Goal: Task Accomplishment & Management: Manage account settings

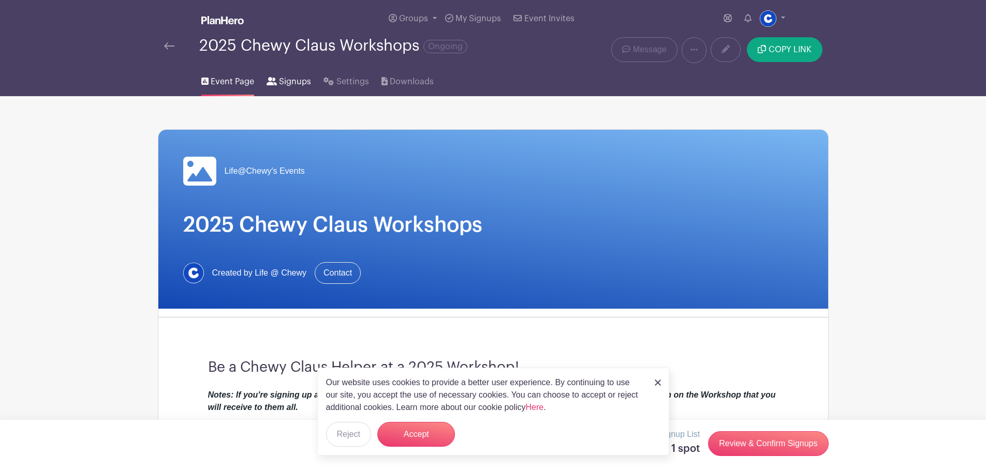
click at [279, 78] on span "Signups" at bounding box center [295, 82] width 32 height 12
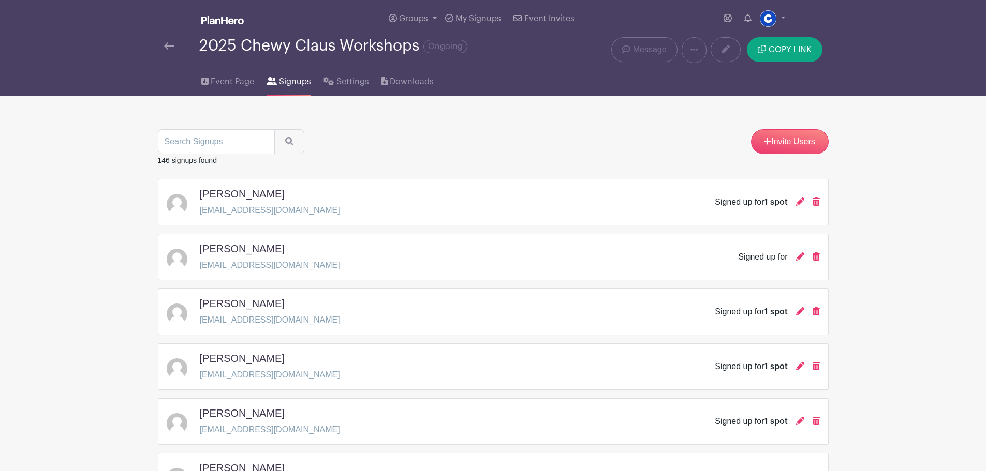
click at [176, 46] on div at bounding box center [181, 46] width 35 height 12
click at [166, 46] on img at bounding box center [169, 45] width 10 height 7
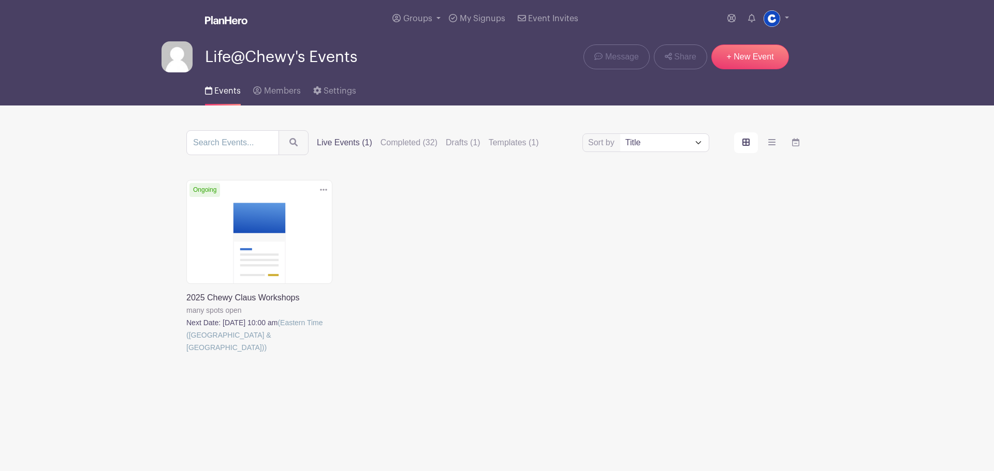
click at [344, 211] on div "Delete Event Are you sure? This event has signups associated with it. All signu…" at bounding box center [496, 281] width 633 height 203
click at [186, 354] on link at bounding box center [186, 354] width 0 height 0
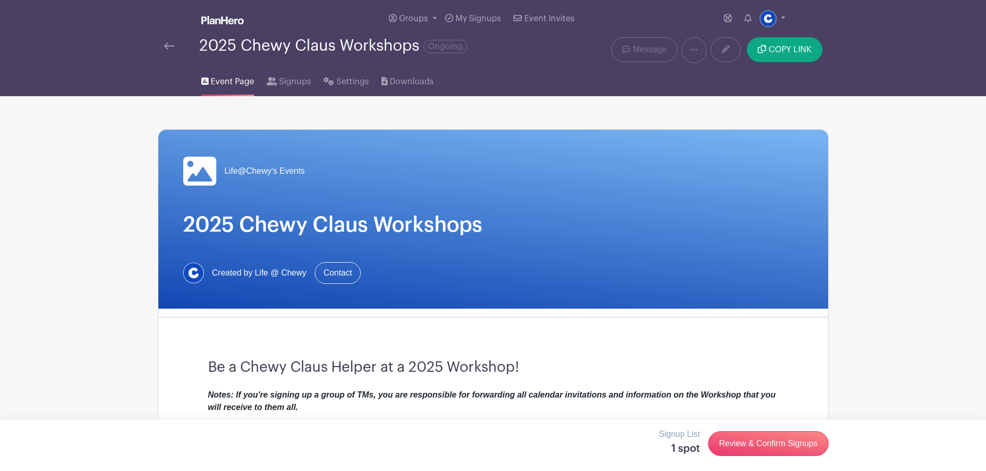
click at [437, 441] on div "Signup List 1 spot Review & Confirm Signups" at bounding box center [493, 443] width 671 height 31
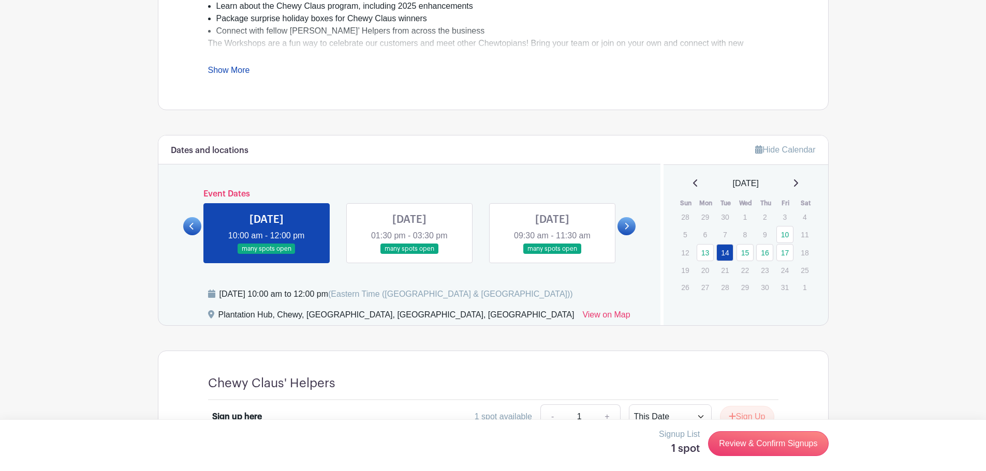
scroll to position [569, 0]
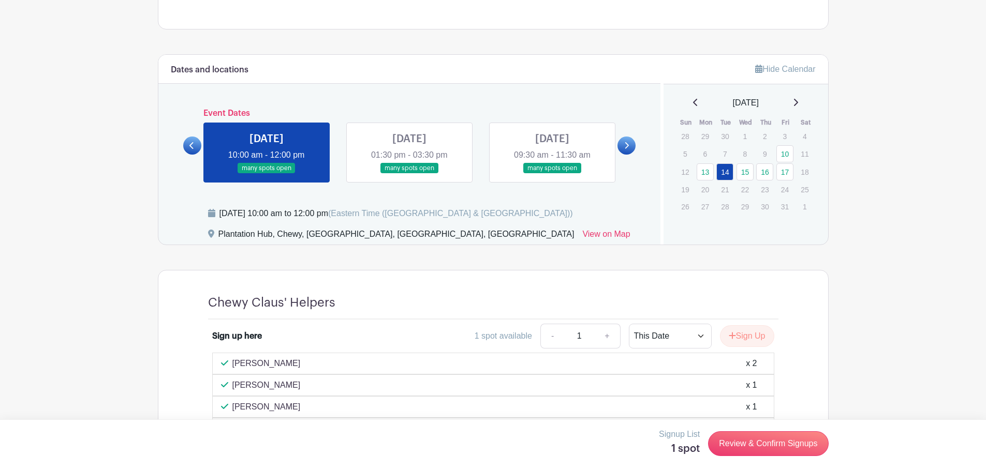
click at [409, 174] on link at bounding box center [409, 174] width 0 height 0
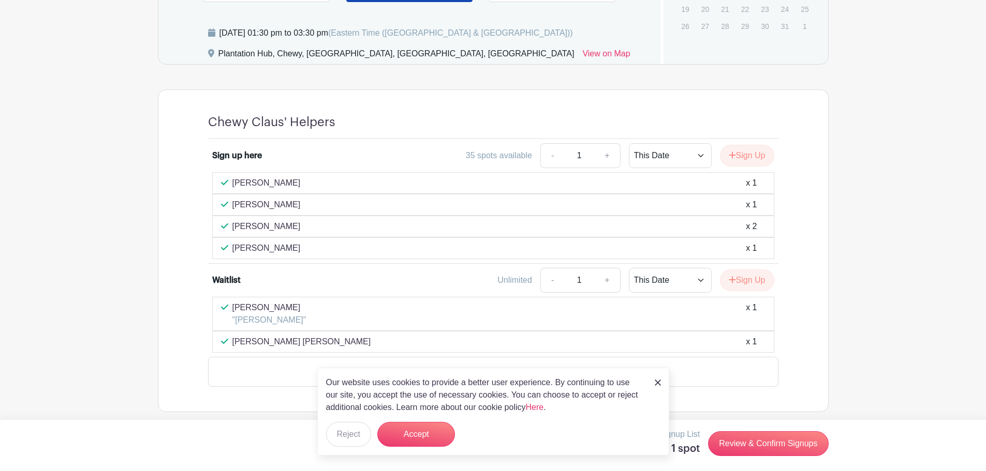
scroll to position [726, 0]
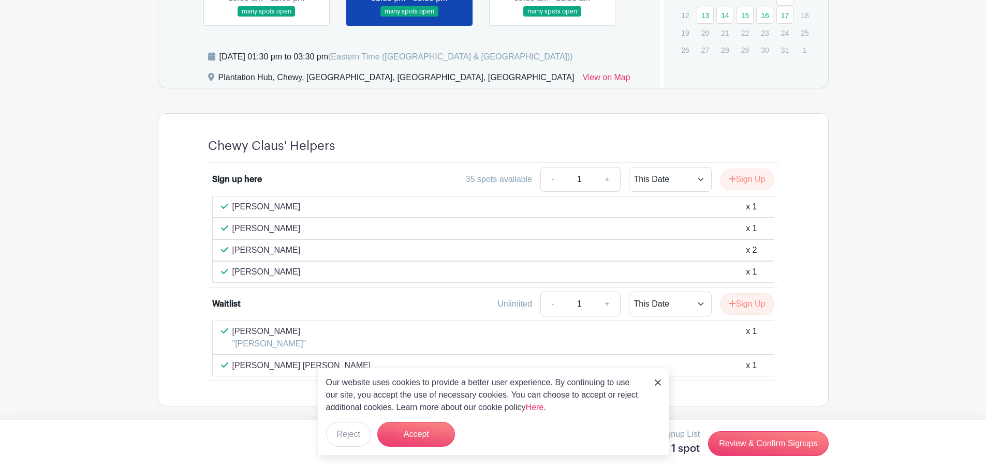
click at [659, 383] on img at bounding box center [658, 383] width 6 height 6
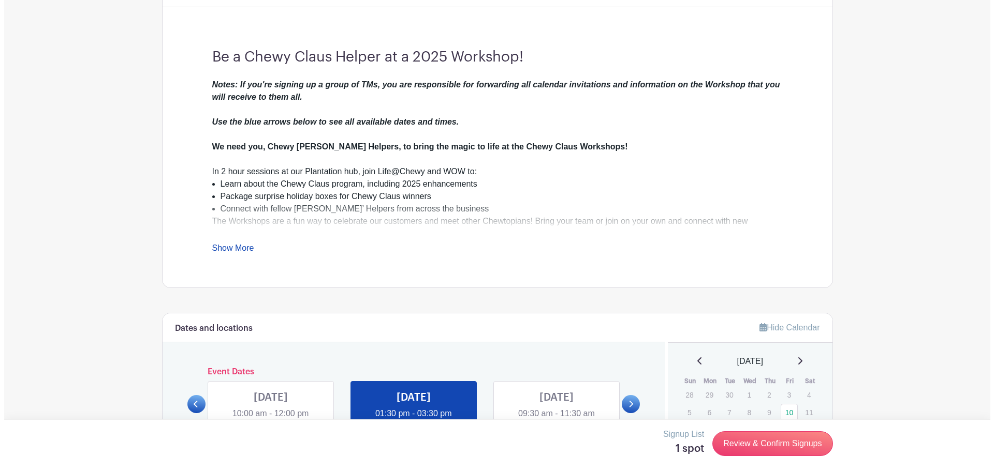
scroll to position [0, 0]
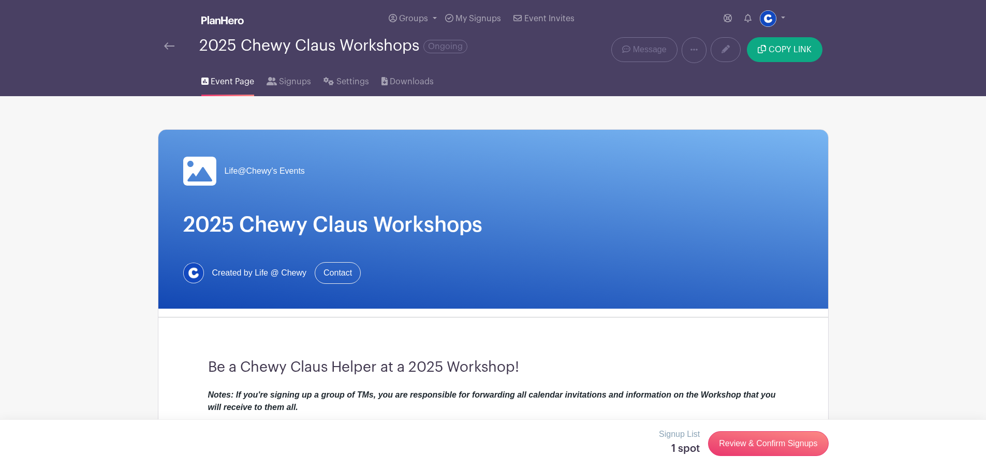
click at [168, 44] on img at bounding box center [169, 45] width 10 height 7
